Goal: Task Accomplishment & Management: Manage account settings

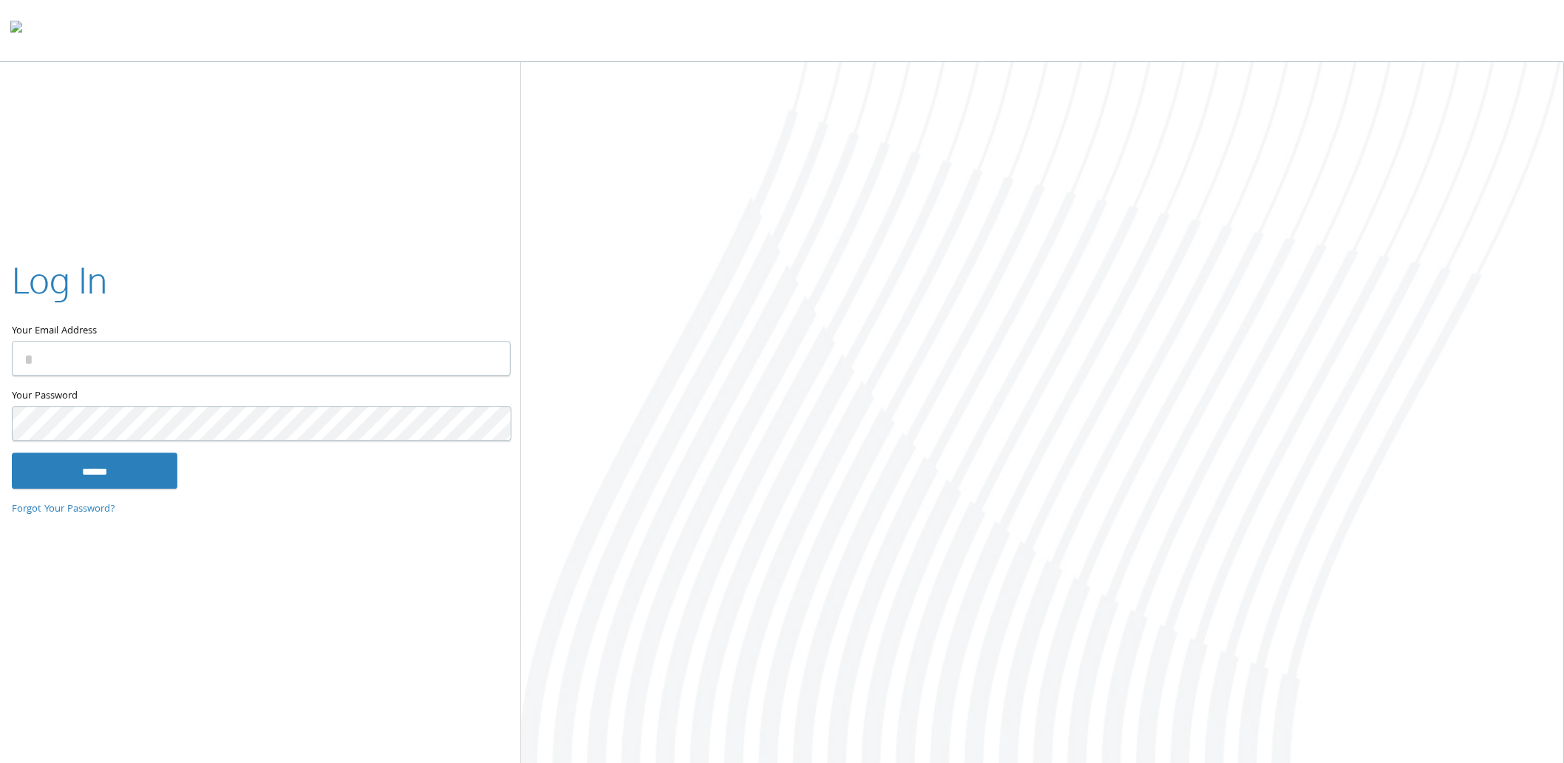
type input "**********"
click at [143, 486] on input "******" at bounding box center [95, 470] width 166 height 35
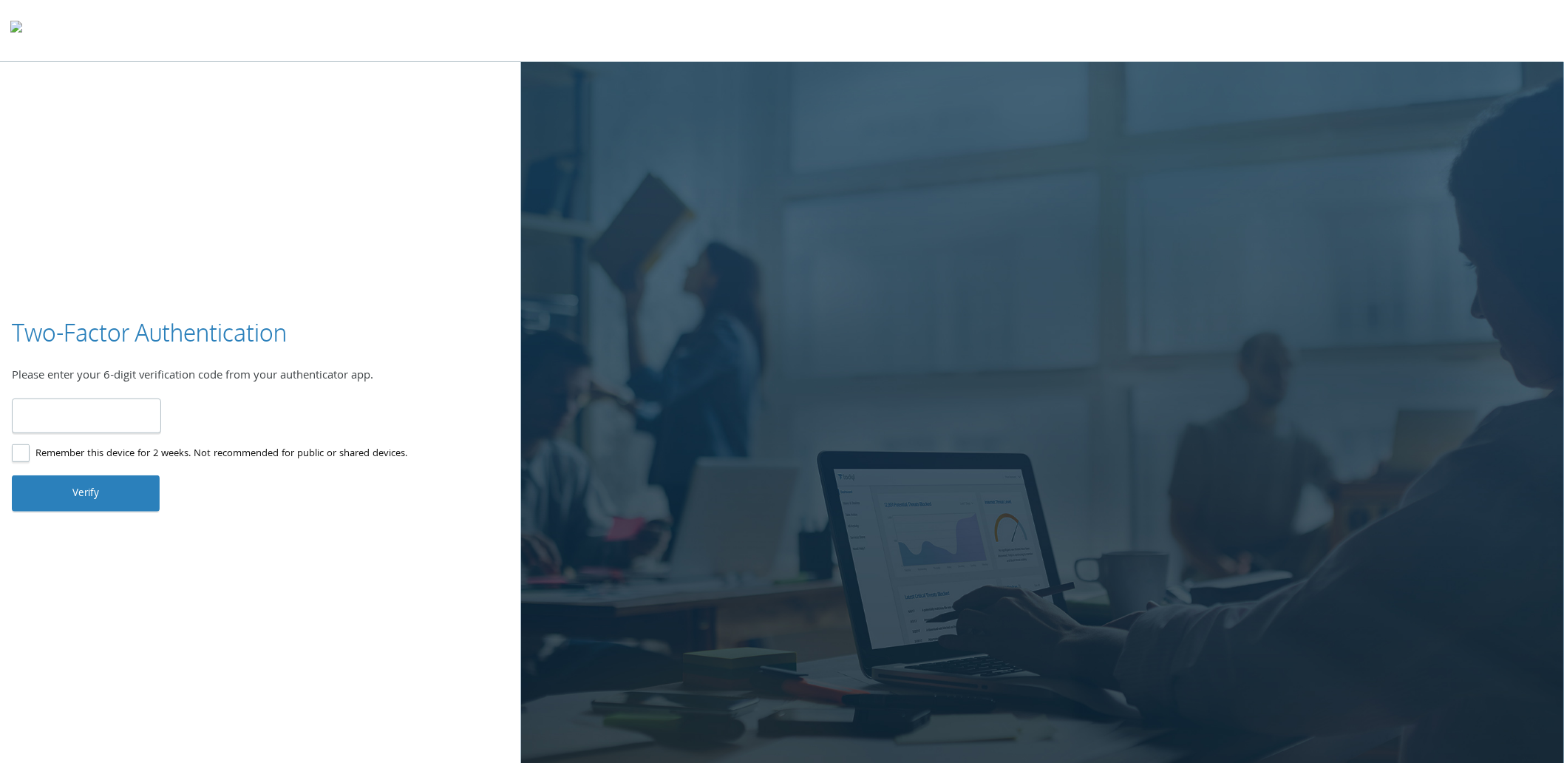
click at [75, 416] on input "number" at bounding box center [86, 415] width 149 height 35
type input "******"
